Goal: Information Seeking & Learning: Check status

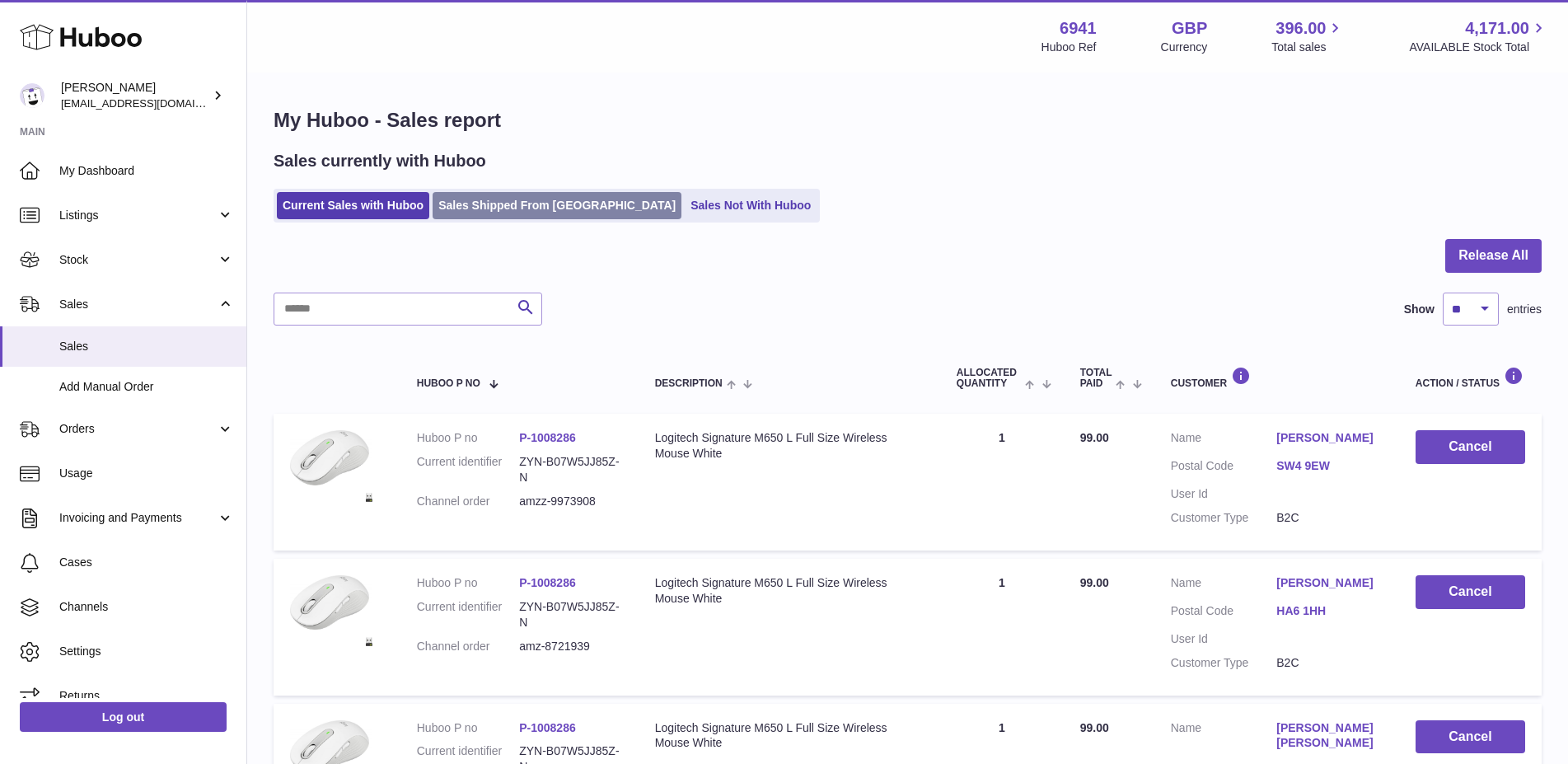
click at [521, 219] on link "Sales Shipped From Huboo" at bounding box center [557, 205] width 249 height 27
click at [523, 214] on link "Sales Shipped From Huboo" at bounding box center [557, 205] width 249 height 27
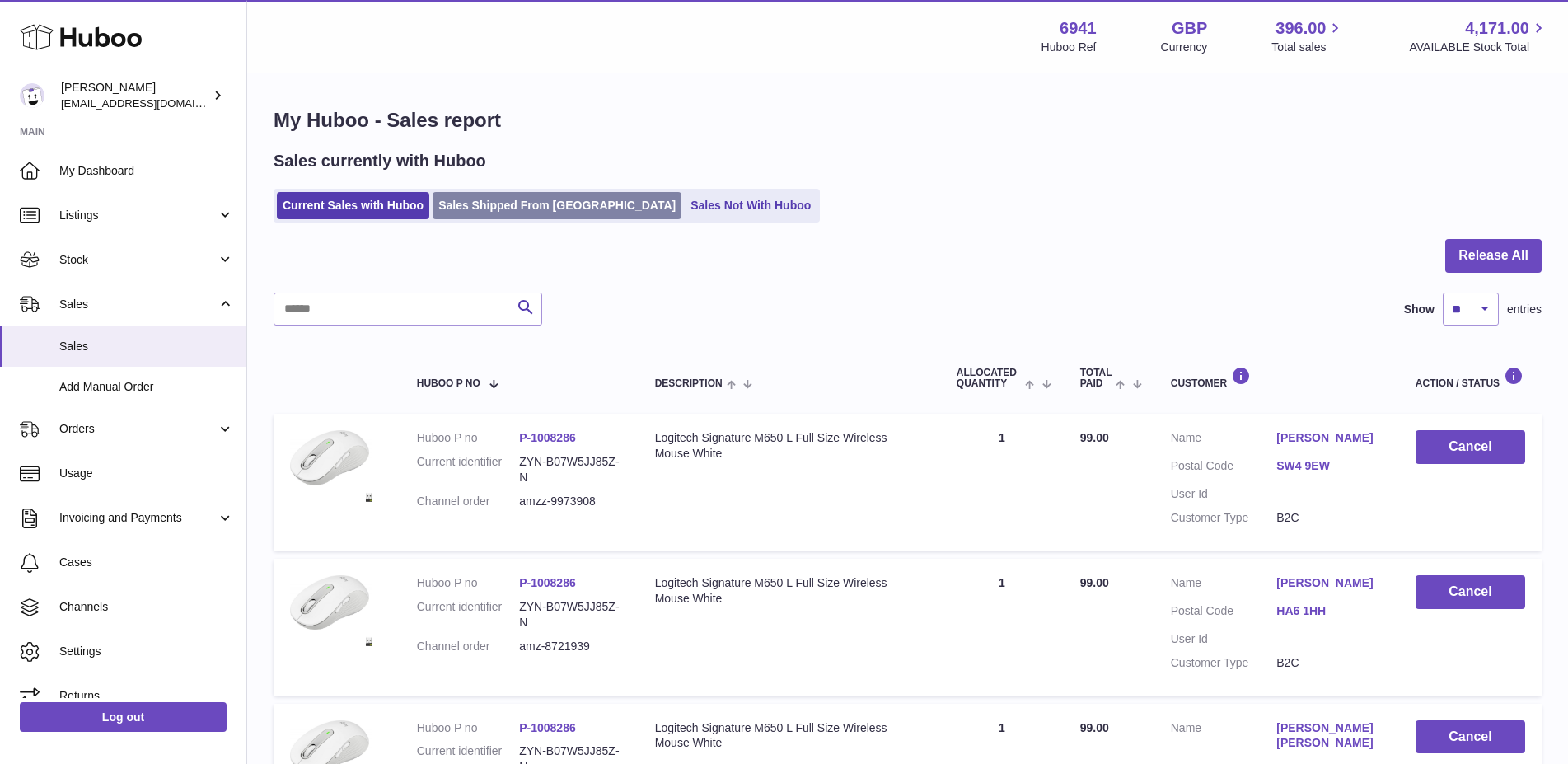
click at [525, 206] on link "Sales Shipped From Huboo" at bounding box center [557, 205] width 249 height 27
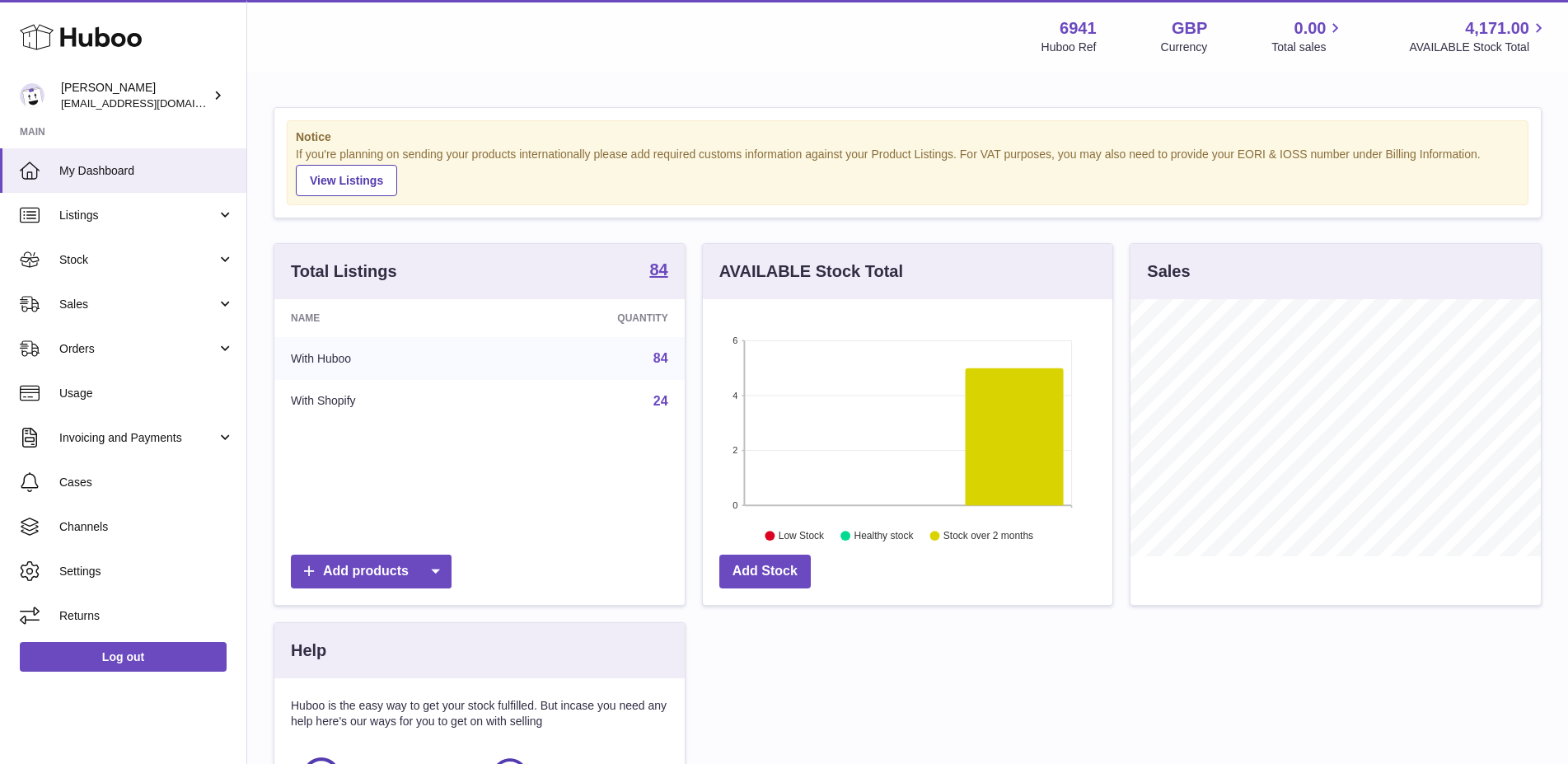
scroll to position [257, 411]
click at [111, 305] on span "Sales" at bounding box center [138, 305] width 157 height 16
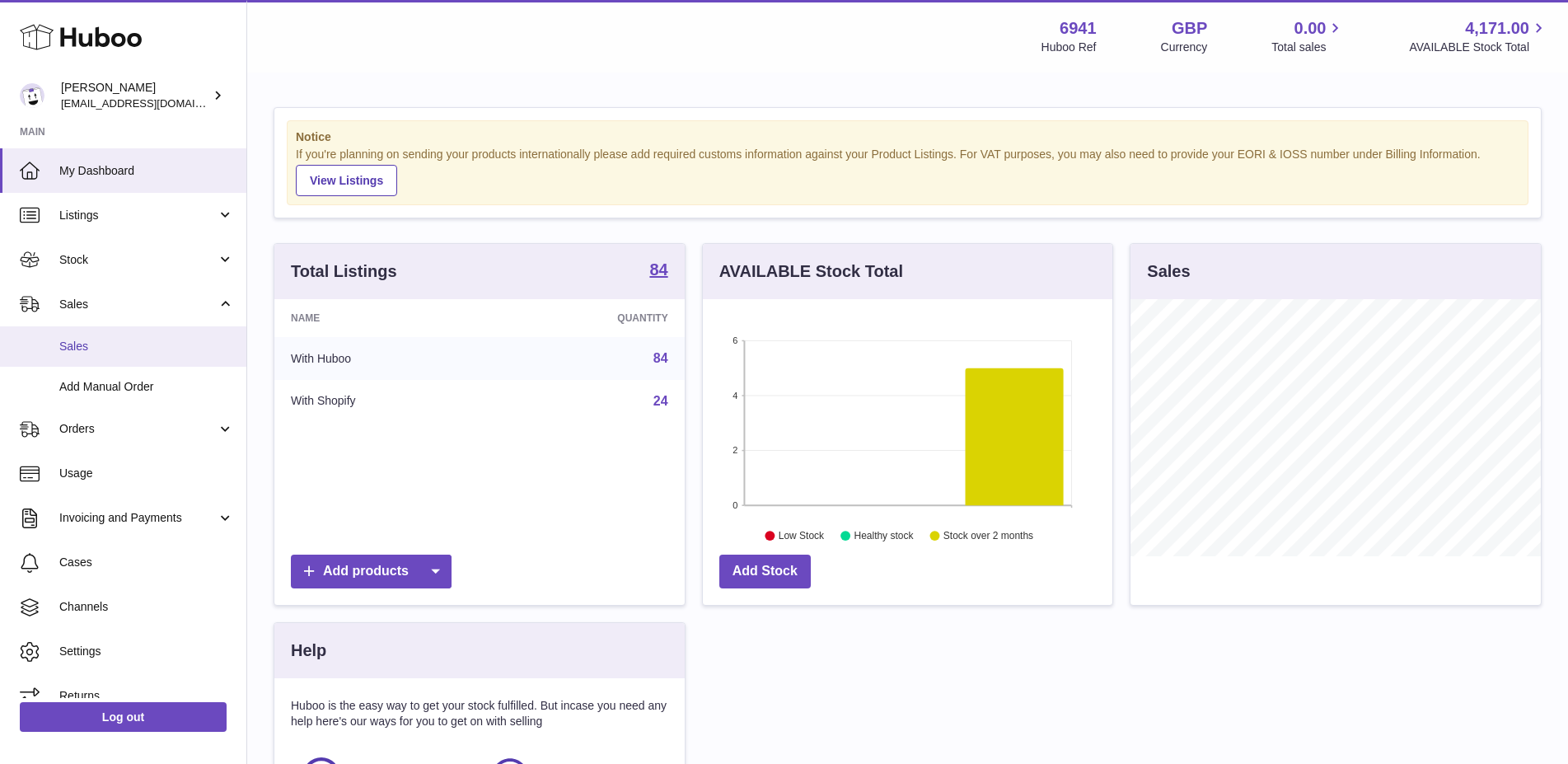
click at [94, 357] on link "Sales" at bounding box center [123, 346] width 246 height 41
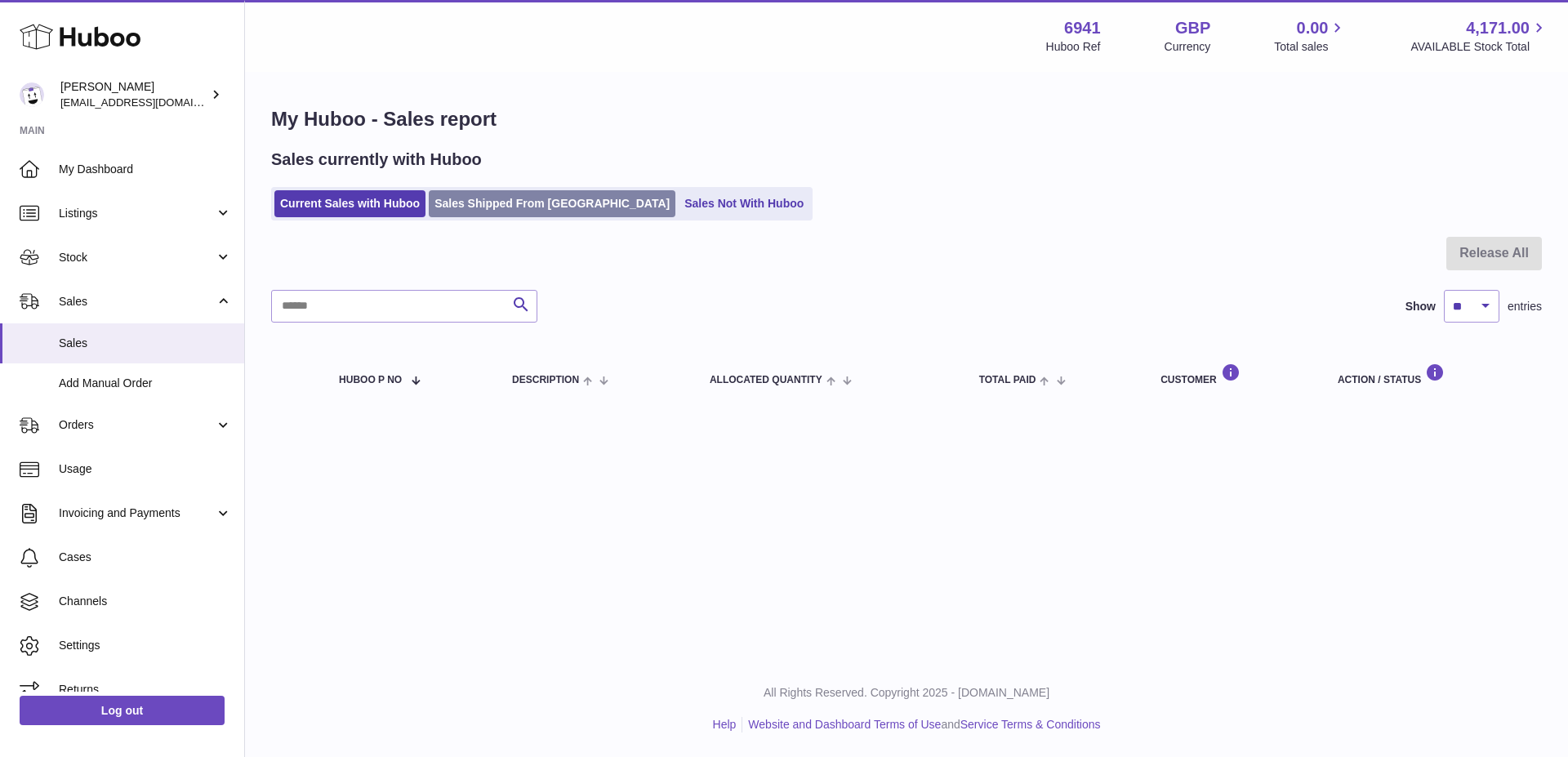
click at [540, 210] on link "Sales Shipped From [GEOGRAPHIC_DATA]" at bounding box center [552, 203] width 247 height 26
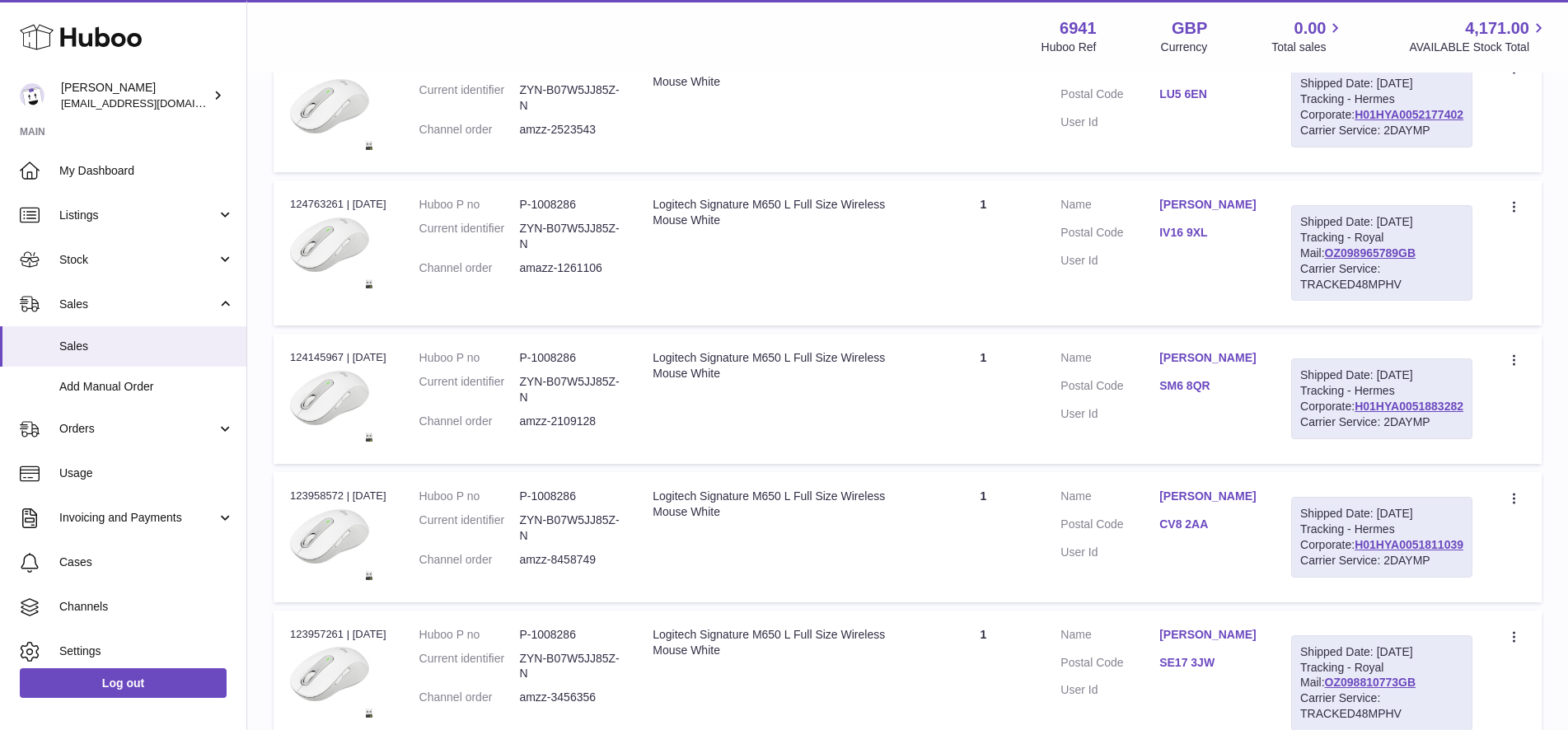
scroll to position [623, 0]
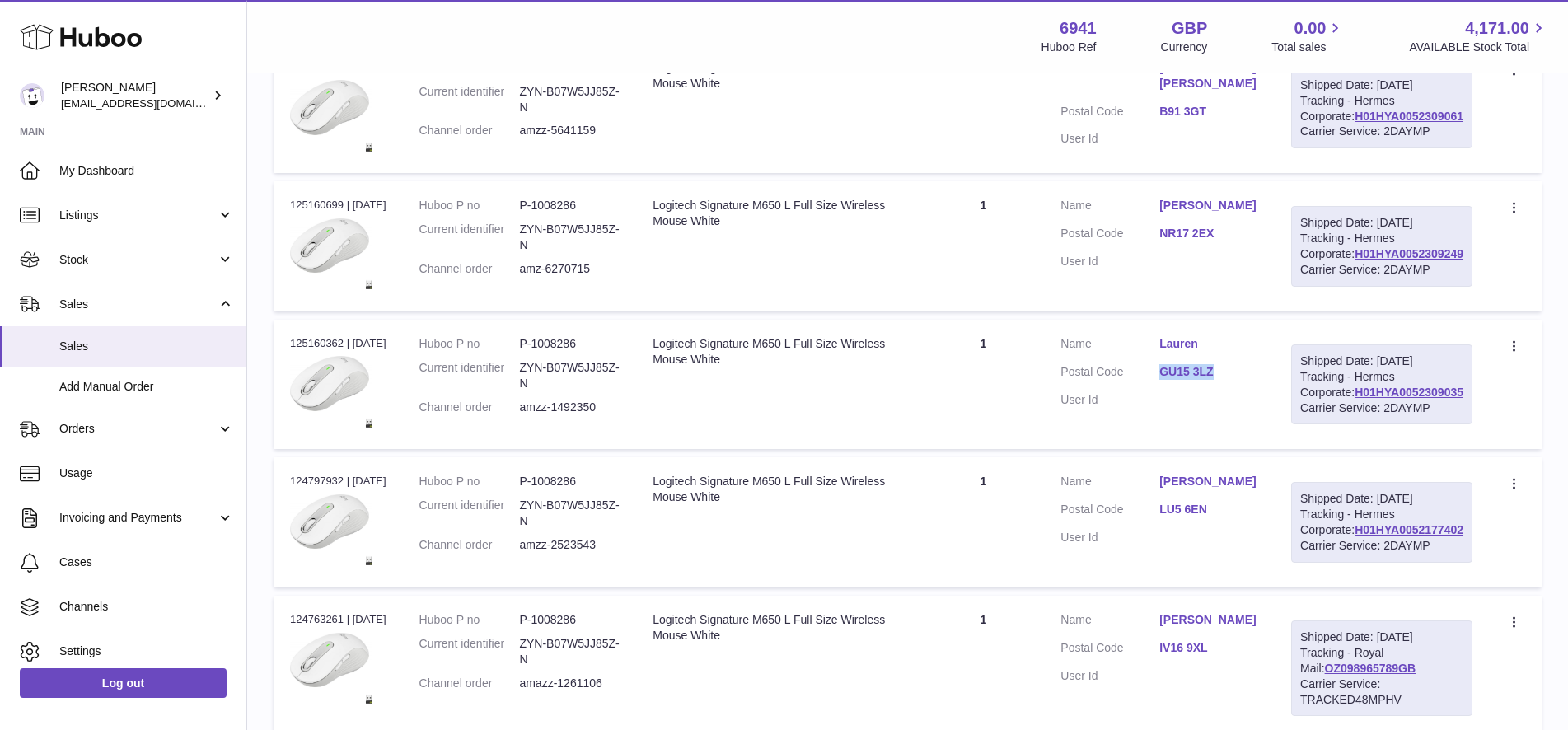
drag, startPoint x: 1461, startPoint y: 604, endPoint x: 1354, endPoint y: 618, distance: 107.9
click at [1355, 425] on div "Shipped Date: [DATE] Tracking - Hermes Corporate: H01HYA0052309035 Carrier Serv…" at bounding box center [1381, 385] width 181 height 81
copy link "H01HYA0052309035"
drag, startPoint x: 1466, startPoint y: 605, endPoint x: 1343, endPoint y: 617, distance: 123.6
click at [1344, 450] on td "Shipped Date: 22nd Sep 2025 Tracking - Hermes Corporate: H01HYA0052309035 Carri…" at bounding box center [1381, 385] width 215 height 131
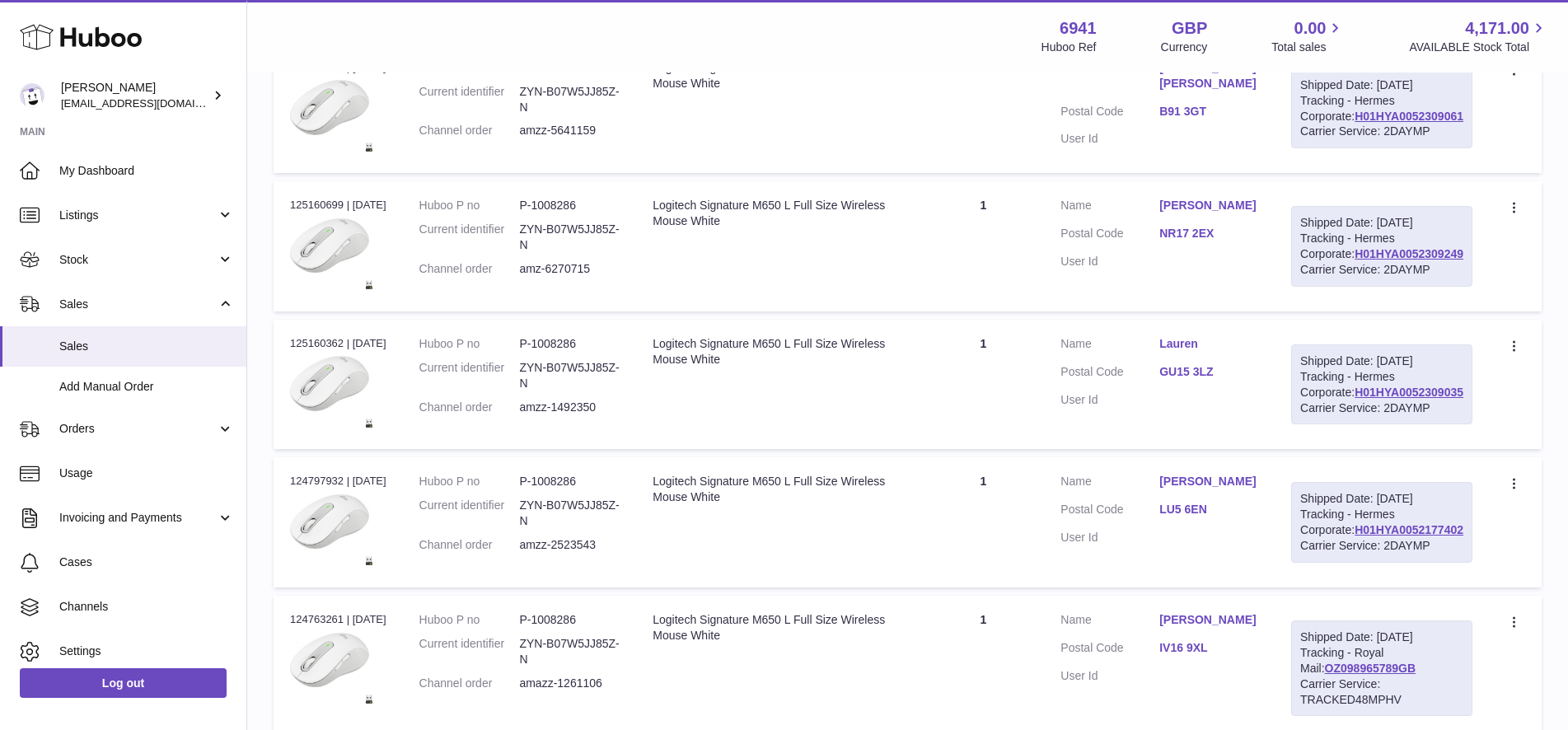
click at [1432, 425] on div "Shipped Date: 22nd Sep 2025 Tracking - Hermes Corporate: H01HYA0052309035 Carri…" at bounding box center [1381, 385] width 181 height 81
click at [1408, 416] on div "Carrier Service: 2DAYMP" at bounding box center [1381, 409] width 163 height 16
click at [1411, 416] on div "Carrier Service: 2DAYMP" at bounding box center [1381, 409] width 163 height 16
click at [1379, 416] on div "Carrier Service: 2DAYMP" at bounding box center [1381, 409] width 163 height 16
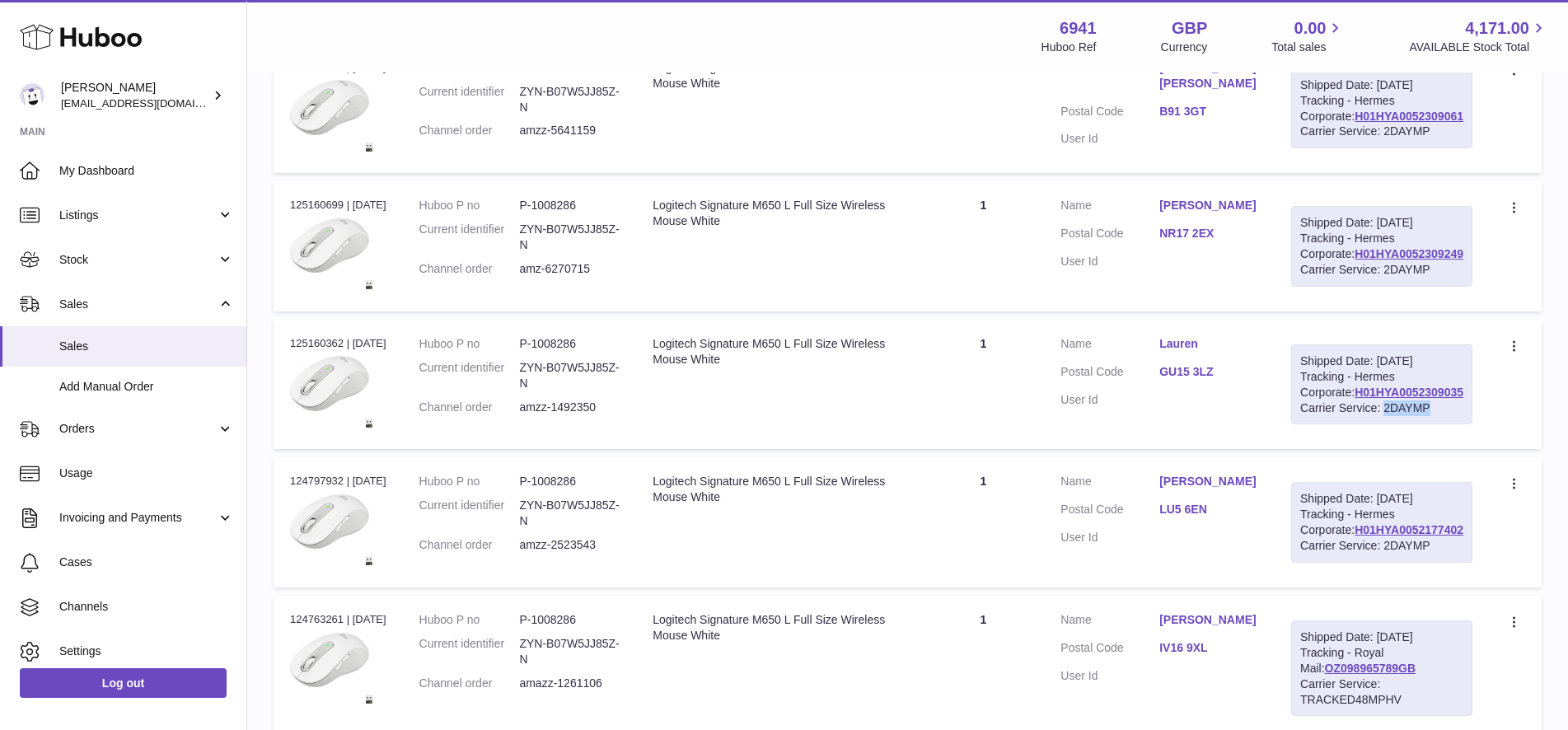
click at [1379, 416] on div "Carrier Service: 2DAYMP" at bounding box center [1381, 409] width 163 height 16
copy div "2DAYMP"
copy link "H01HYA0052309249"
drag, startPoint x: 1469, startPoint y: 420, endPoint x: 1339, endPoint y: 429, distance: 130.3
click at [1340, 312] on td "Shipped Date: 22nd Sep 2025 Tracking - Hermes Corporate: H01HYA0052309249 Carri…" at bounding box center [1381, 246] width 215 height 131
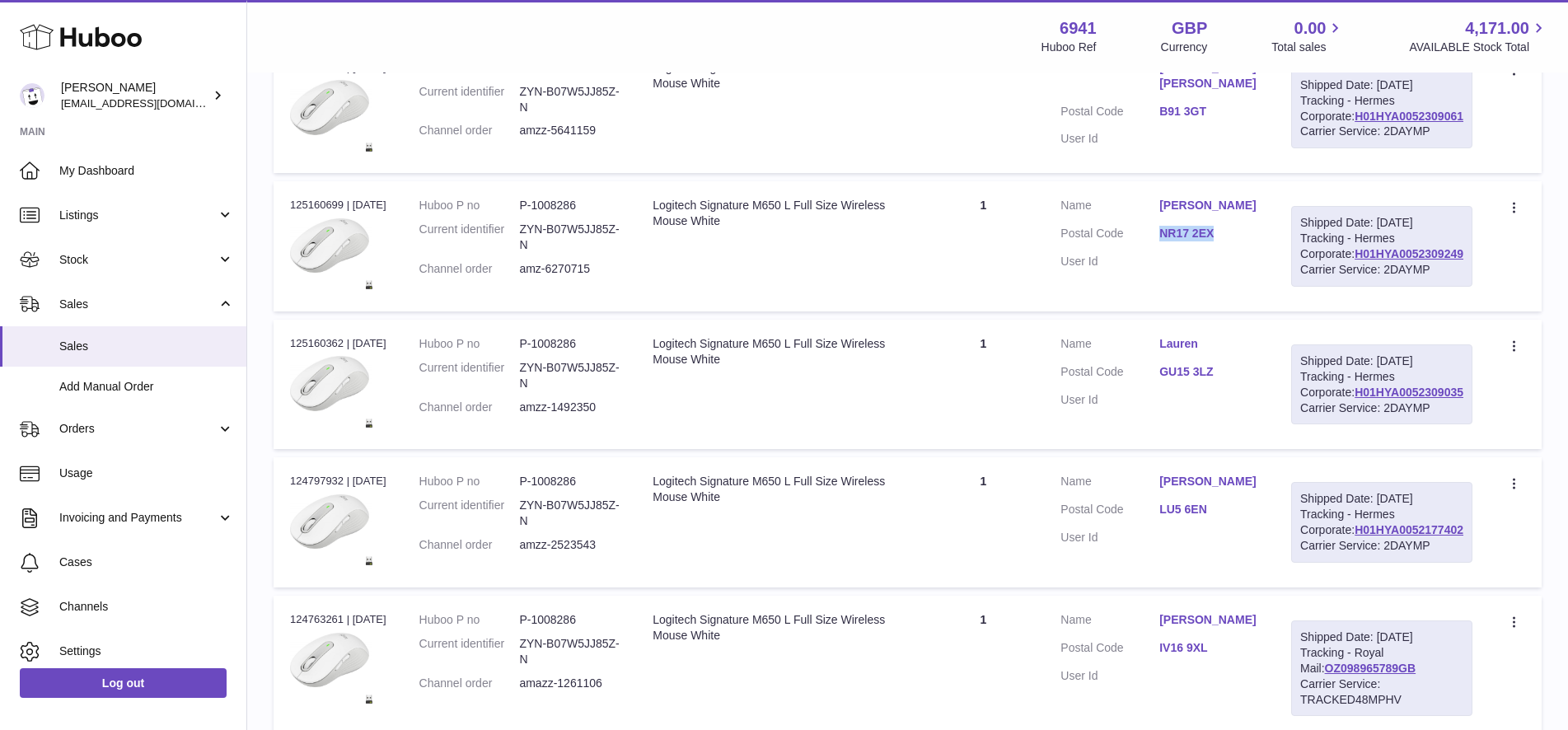
copy link "H01HYA0052309249"
click at [1369, 278] on div "Carrier Service: 2DAYMP" at bounding box center [1381, 270] width 163 height 16
copy div "2DAYMP"
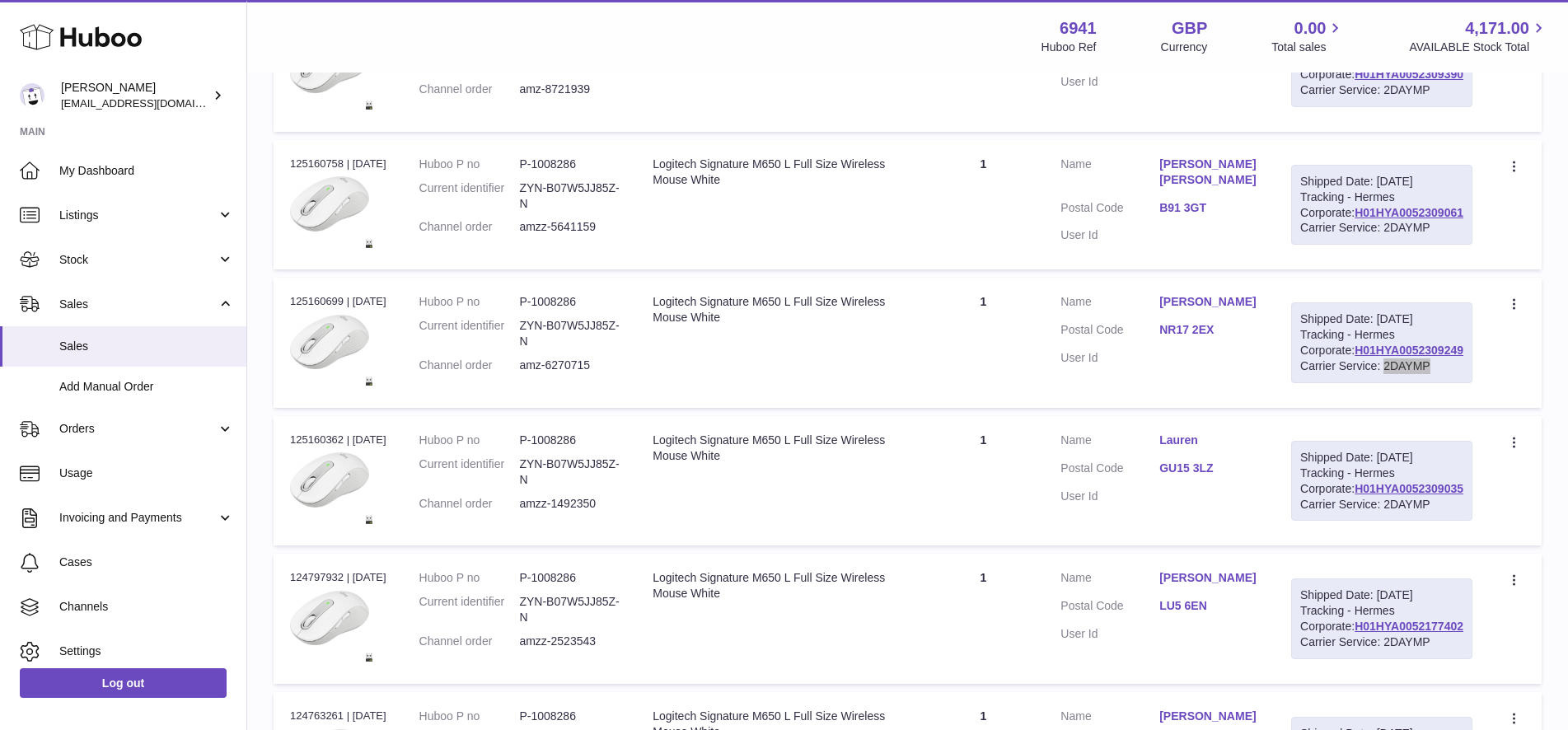
scroll to position [519, 0]
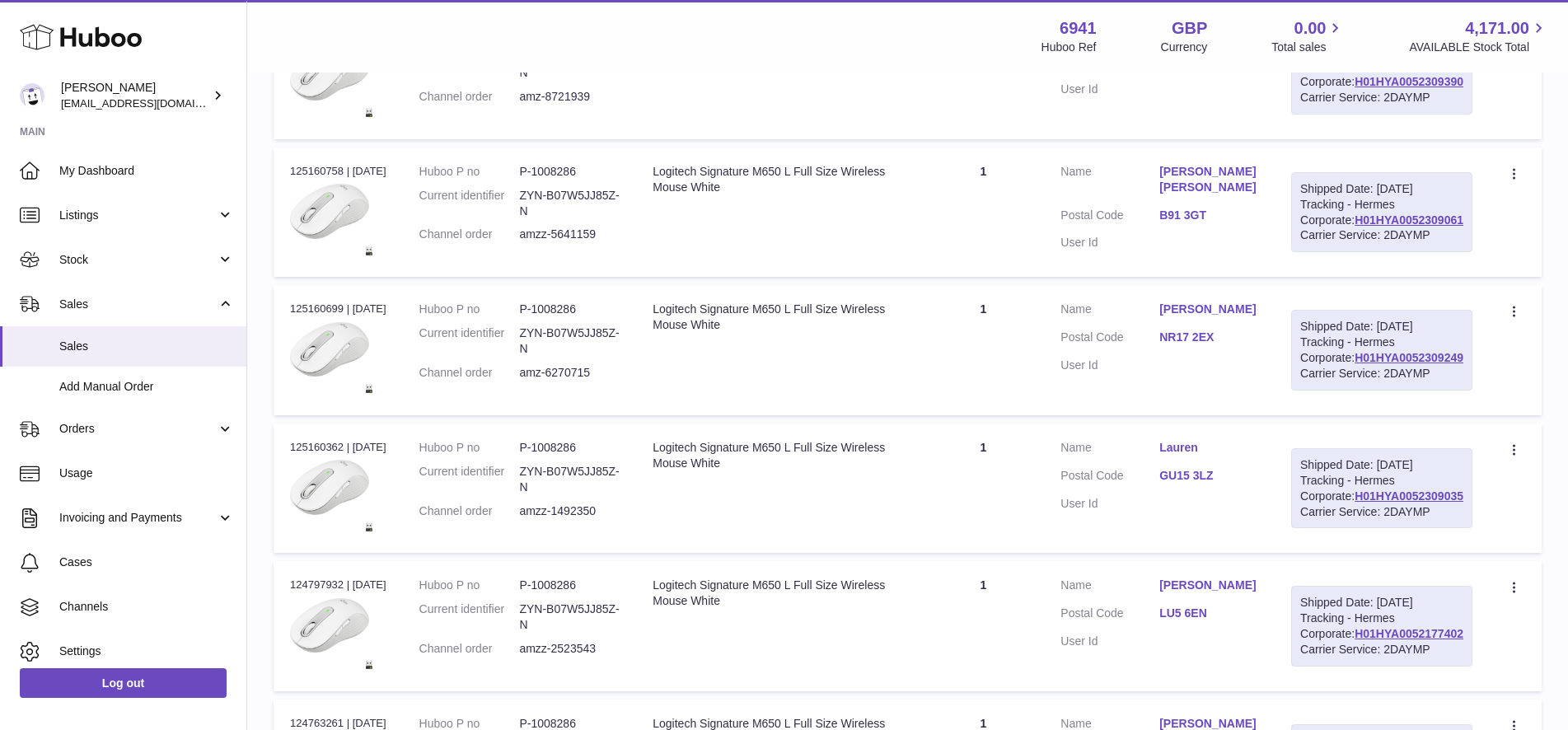
click at [1029, 278] on td "Quantity 1" at bounding box center [982, 213] width 122 height 131
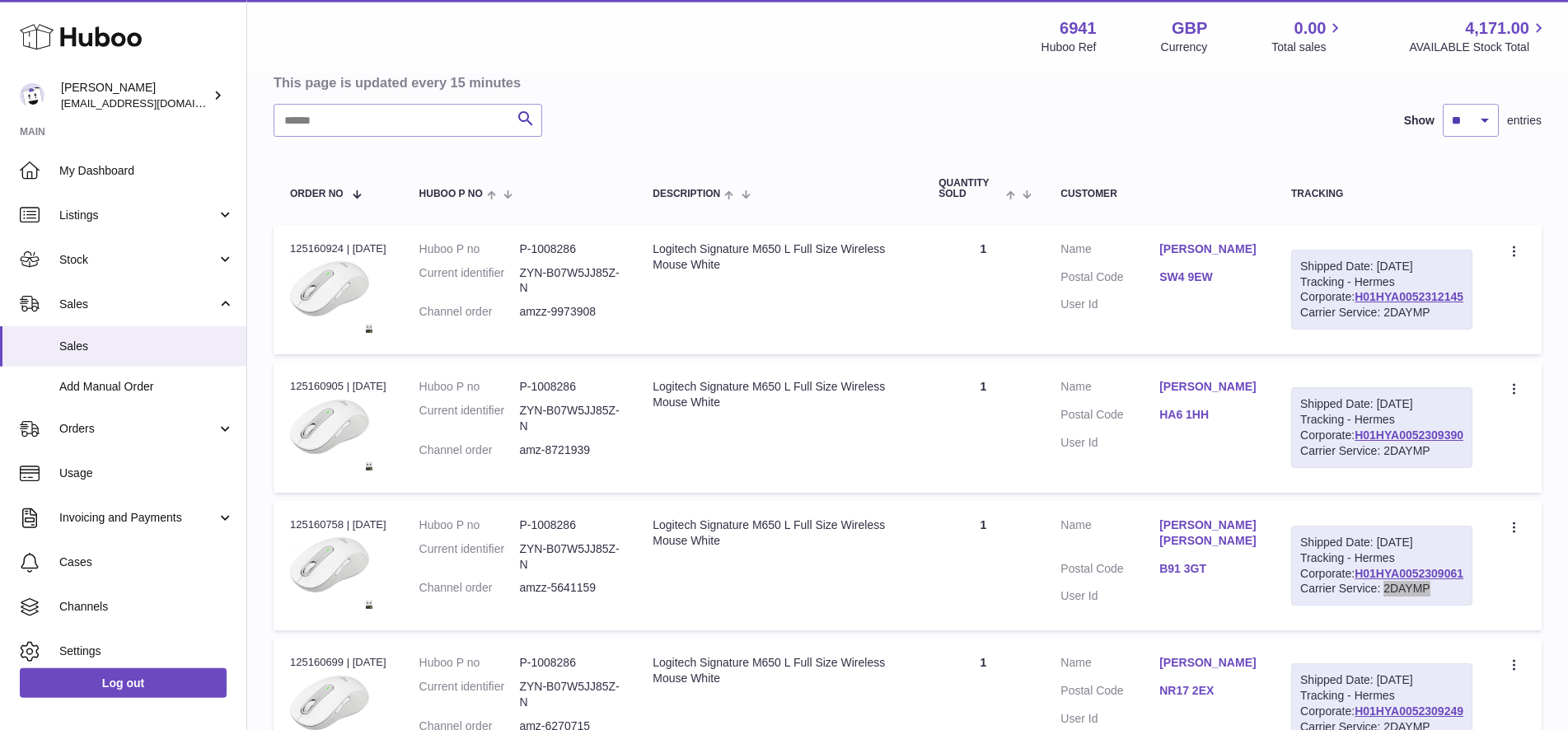
scroll to position [208, 0]
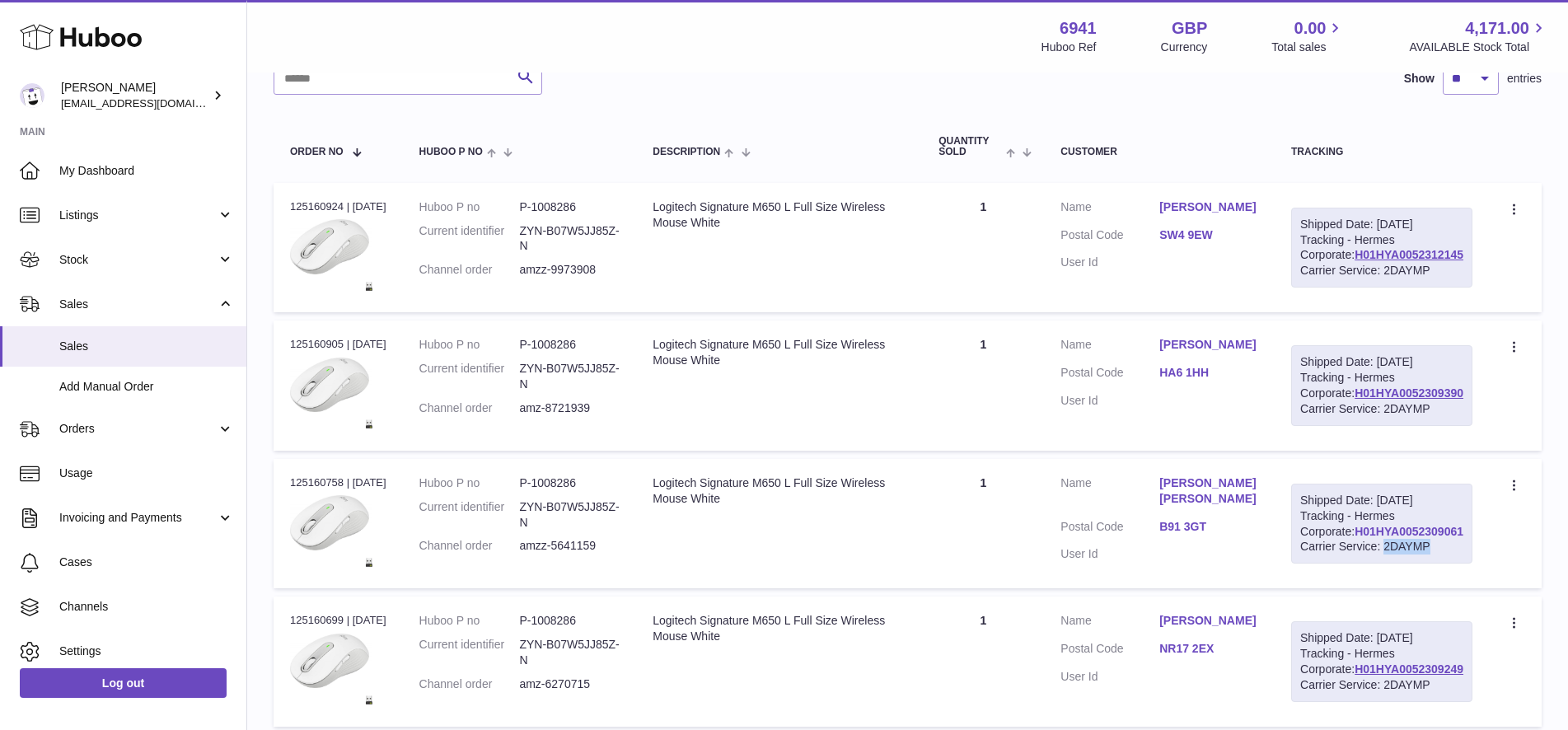
drag, startPoint x: 1470, startPoint y: 653, endPoint x: 1357, endPoint y: 656, distance: 113.0
click at [1358, 565] on div "Shipped Date: 22nd Sep 2025 Tracking - Hermes Corporate: H01HYA0052309061 Carri…" at bounding box center [1381, 524] width 181 height 81
copy link "H01HYA0052309061"
click at [1376, 555] on div "Carrier Service: 2DAYMP" at bounding box center [1381, 547] width 163 height 16
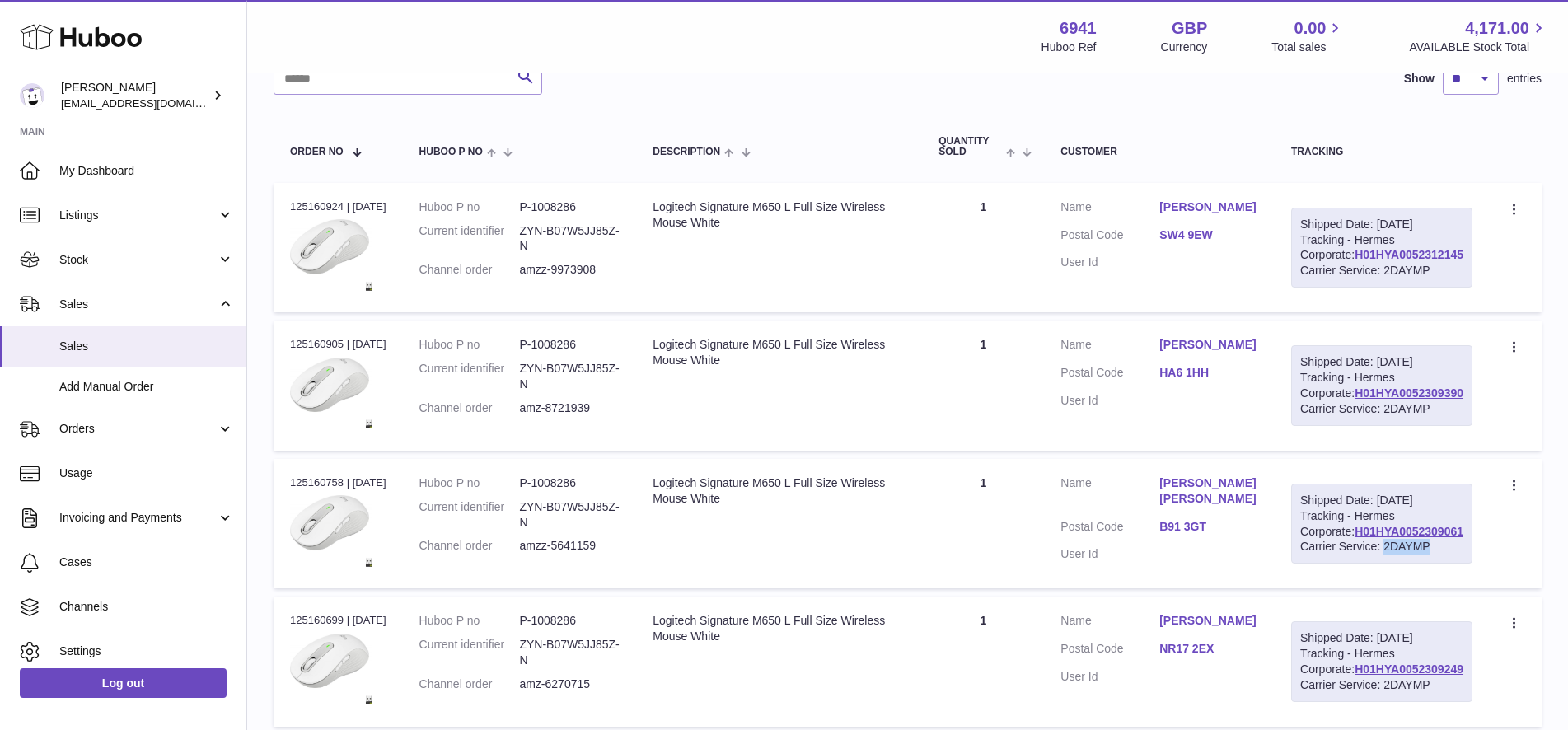
copy div "2DAYMP"
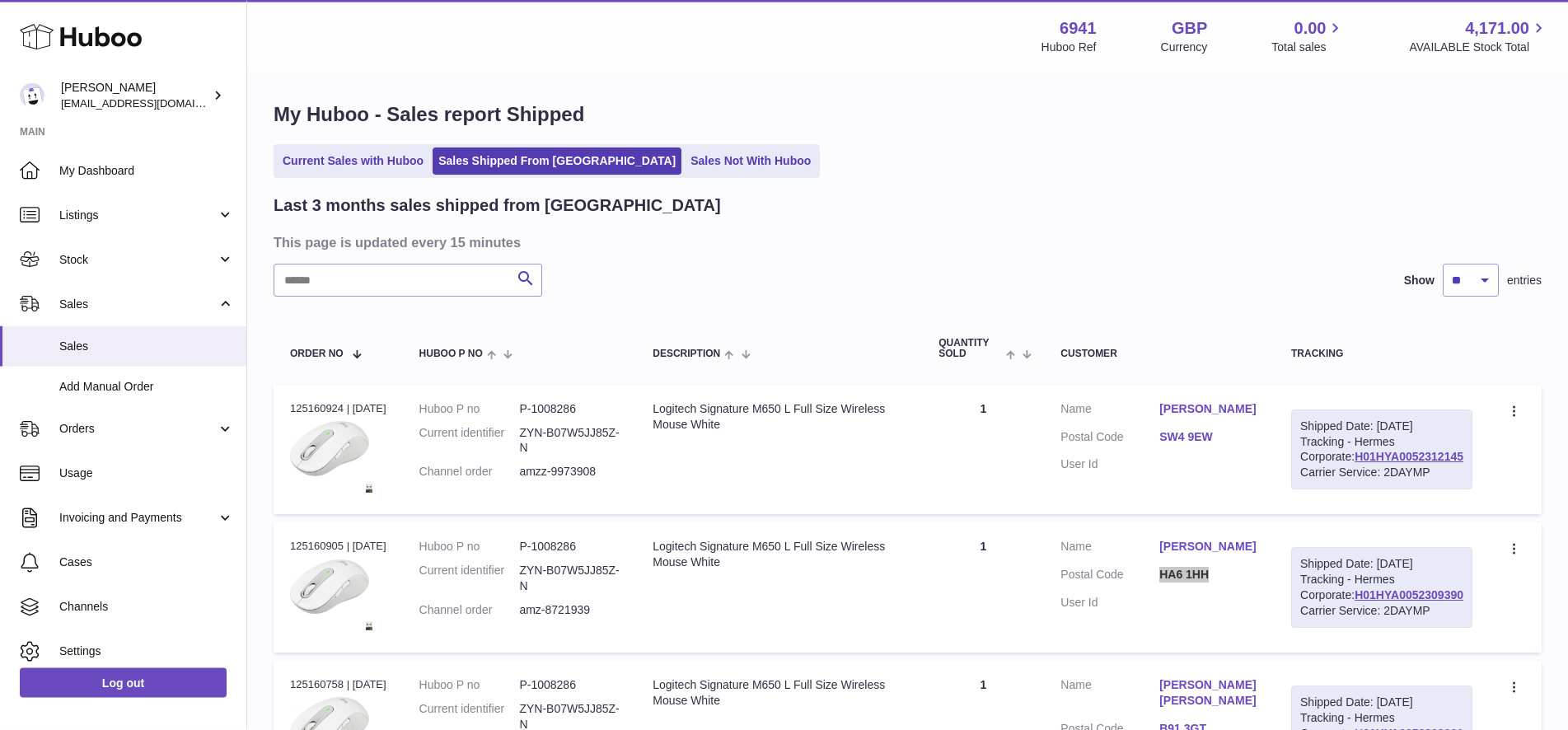
scroll to position [0, 0]
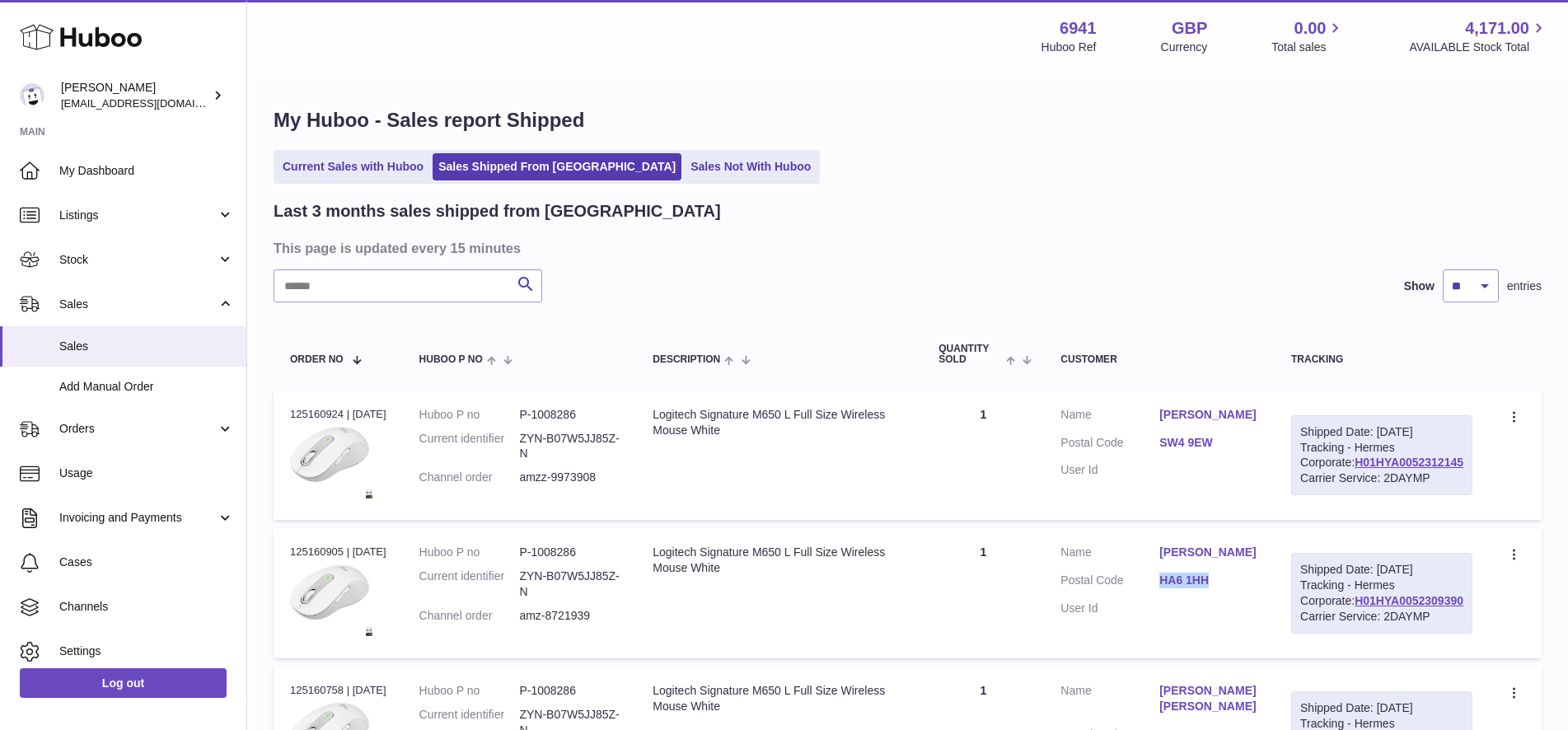
drag, startPoint x: 1468, startPoint y: 679, endPoint x: 1353, endPoint y: 678, distance: 115.0
click at [1353, 633] on div "Shipped Date: 22nd Sep 2025 Tracking - Hermes Corporate: H01HYA0052309390 Carri…" at bounding box center [1381, 593] width 181 height 81
copy link "H01HYA0052309390"
click at [1383, 624] on div "Carrier Service: 2DAYMP" at bounding box center [1381, 616] width 163 height 16
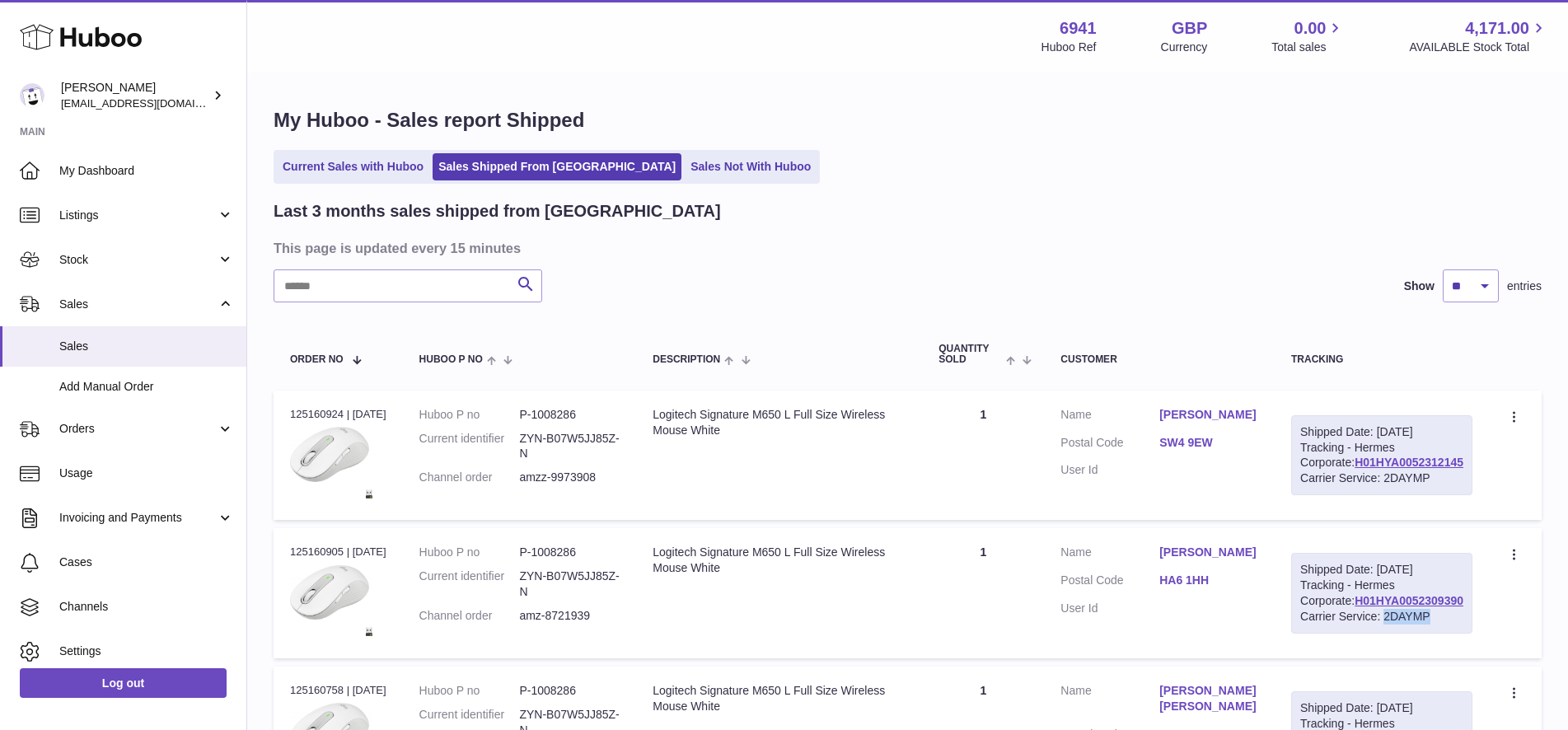
copy div "2DAYMP"
click at [1043, 507] on td "Quantity 1" at bounding box center [982, 456] width 122 height 131
drag, startPoint x: 1473, startPoint y: 486, endPoint x: 1466, endPoint y: 496, distance: 12.2
click at [1466, 497] on td "Shipped Date: 22nd Sep 2025 Tracking - Hermes Corporate: H01HYA0052312145 Carri…" at bounding box center [1381, 456] width 215 height 131
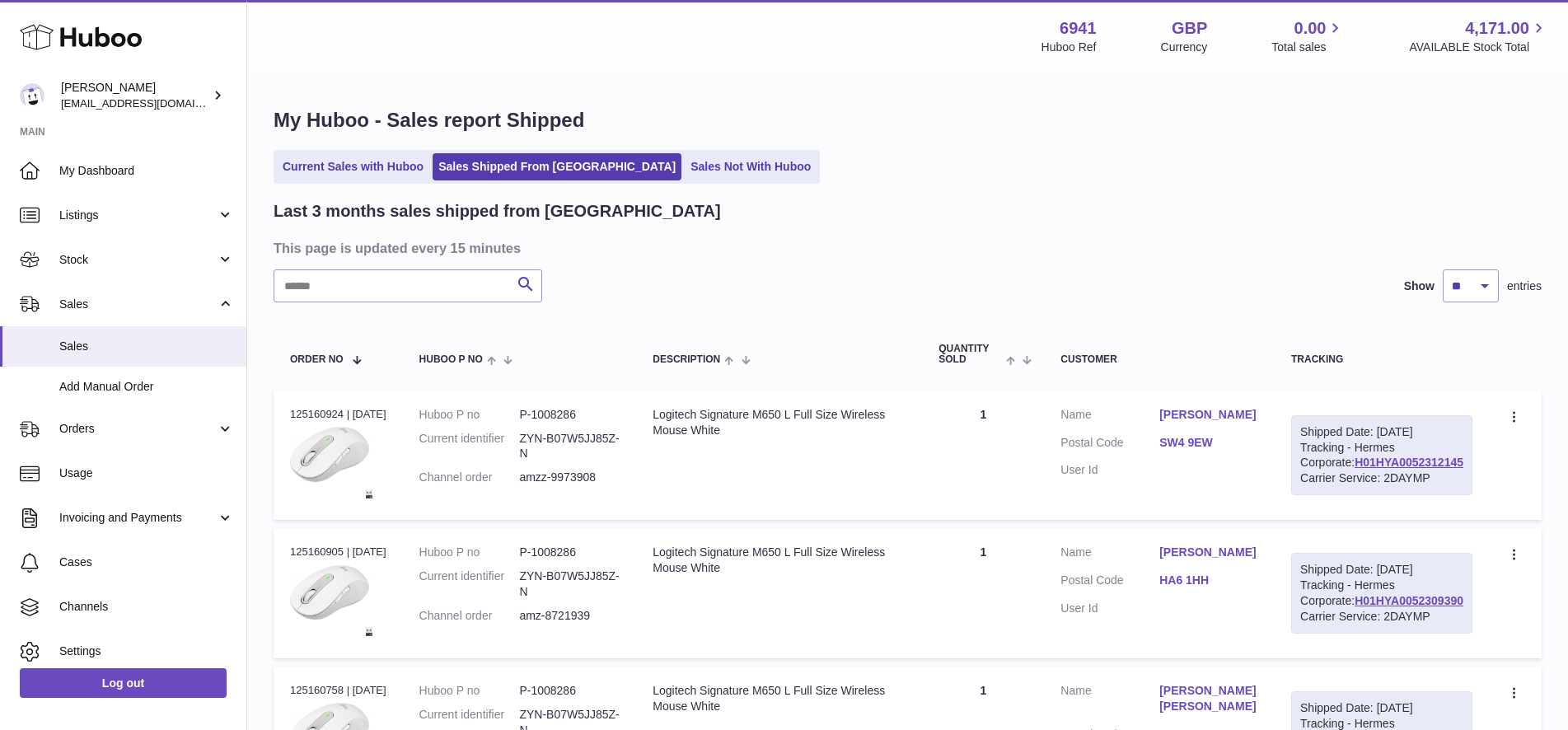
click at [1379, 486] on div "Carrier Service: 2DAYMP" at bounding box center [1381, 479] width 163 height 16
